Goal: Task Accomplishment & Management: Manage account settings

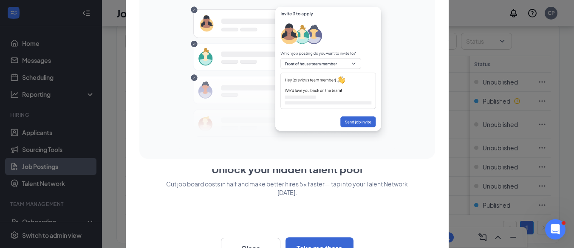
scroll to position [67, 0]
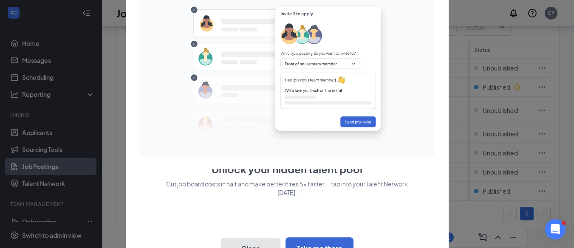
click at [240, 242] on button "Close" at bounding box center [250, 248] width 59 height 21
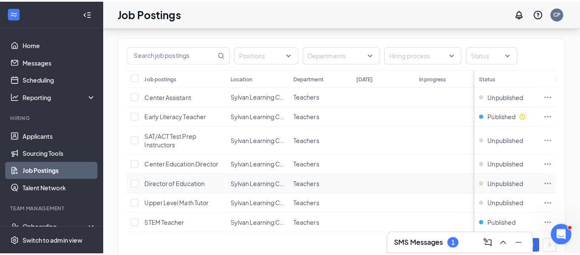
scroll to position [0, 0]
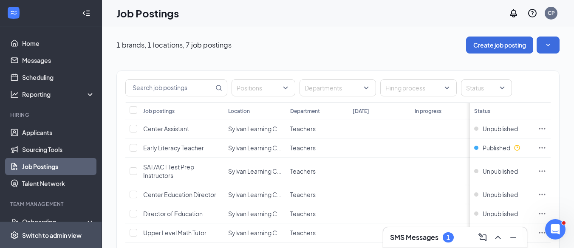
click at [52, 240] on div "Switch to admin view" at bounding box center [51, 235] width 59 height 8
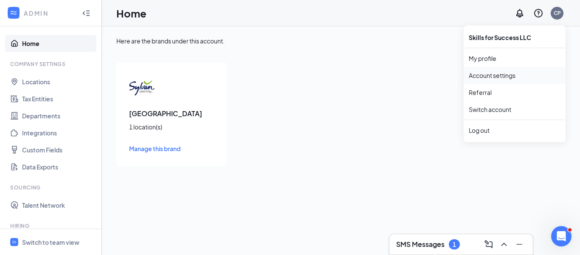
click at [484, 78] on link "Account settings" at bounding box center [515, 75] width 92 height 8
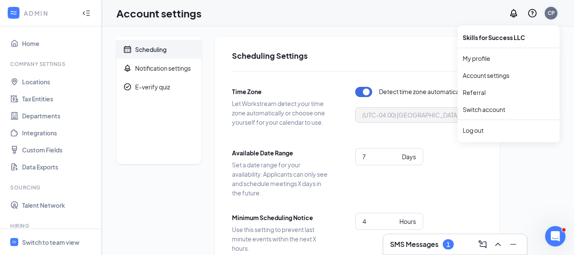
click at [552, 15] on div "CP" at bounding box center [551, 12] width 7 height 7
click at [479, 58] on link "My profile" at bounding box center [509, 58] width 92 height 8
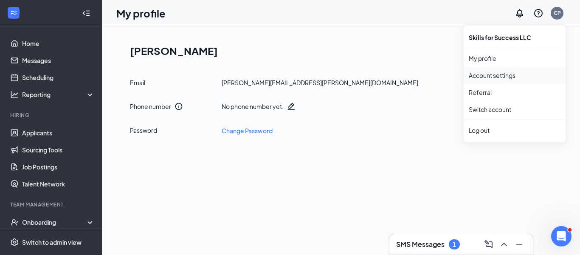
click at [507, 76] on link "Account settings" at bounding box center [515, 75] width 92 height 8
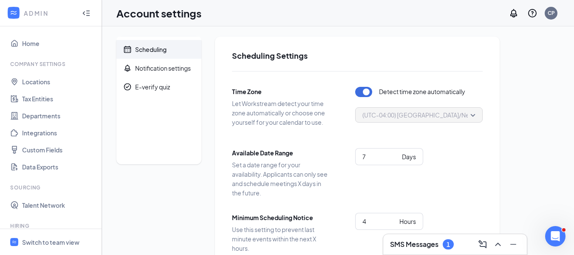
click at [436, 244] on h3 "SMS Messages" at bounding box center [414, 243] width 48 height 9
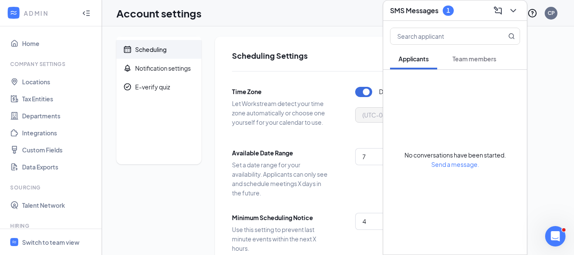
click at [486, 65] on button "Team members" at bounding box center [474, 58] width 61 height 21
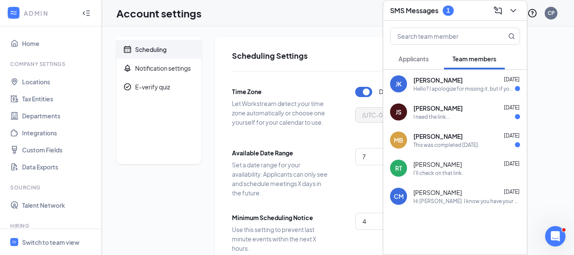
click at [422, 61] on span "Applicants" at bounding box center [414, 59] width 30 height 8
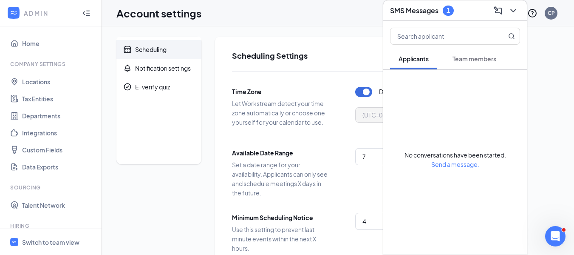
click at [476, 59] on span "Team members" at bounding box center [475, 59] width 44 height 8
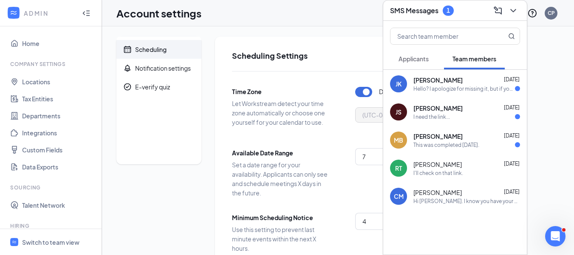
click at [417, 57] on span "Applicants" at bounding box center [414, 59] width 30 height 8
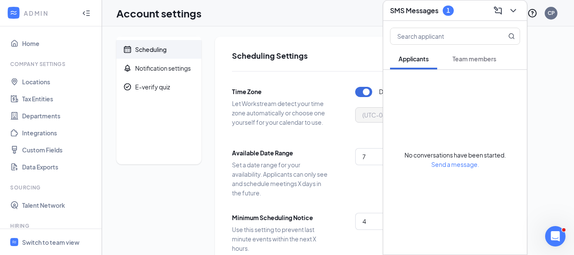
click at [423, 15] on div "SMS Messages 1" at bounding box center [422, 11] width 64 height 10
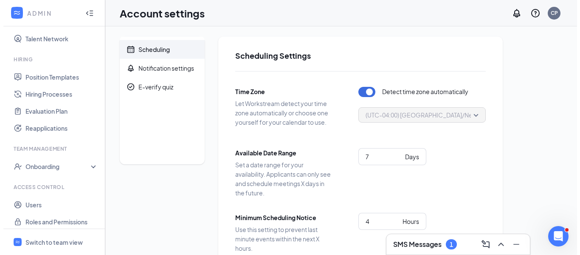
scroll to position [171, 0]
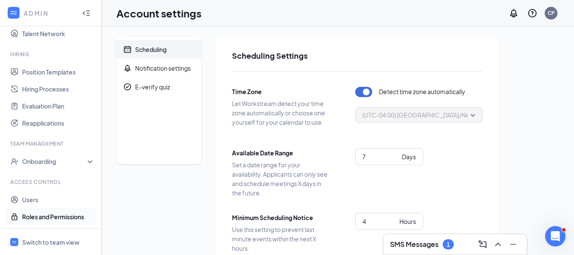
click at [37, 219] on link "Roles and Permissions" at bounding box center [58, 216] width 73 height 17
